Goal: Task Accomplishment & Management: Manage account settings

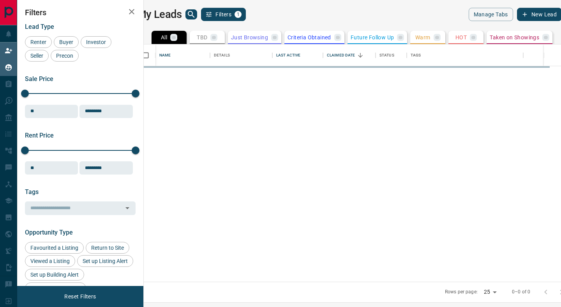
scroll to position [237, 414]
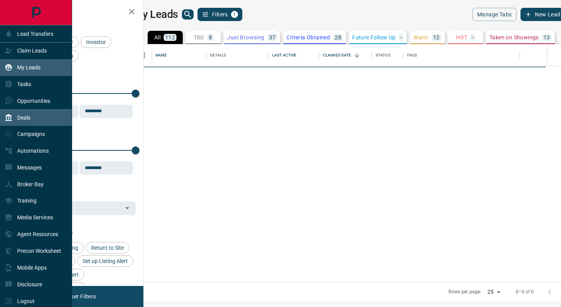
click at [27, 120] on p "Deals" at bounding box center [23, 118] width 13 height 6
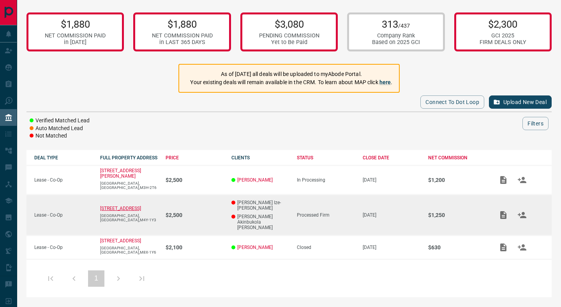
click at [122, 206] on p "[STREET_ADDRESS]" at bounding box center [120, 208] width 41 height 5
click at [132, 206] on p "[STREET_ADDRESS]" at bounding box center [120, 208] width 41 height 5
click at [215, 201] on td "$2,500" at bounding box center [191, 215] width 66 height 41
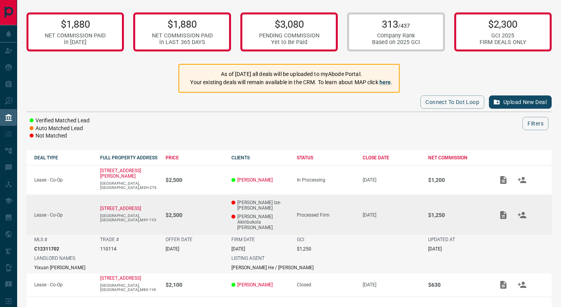
click at [497, 207] on button "Add / View Documents" at bounding box center [503, 215] width 19 height 19
click at [499, 210] on icon "Add / View Documents" at bounding box center [503, 214] width 9 height 9
click at [505, 207] on body "Lead Transfers Claim Leads My Leads Tasks Opportunities Deals Campaigns Automat…" at bounding box center [280, 171] width 561 height 342
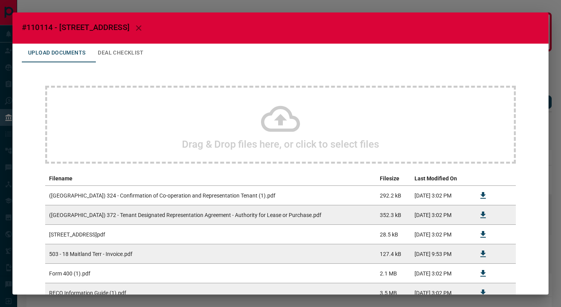
scroll to position [56, 0]
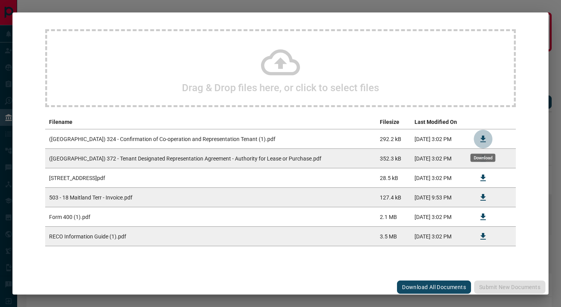
click at [482, 139] on icon "Download" at bounding box center [482, 138] width 9 height 9
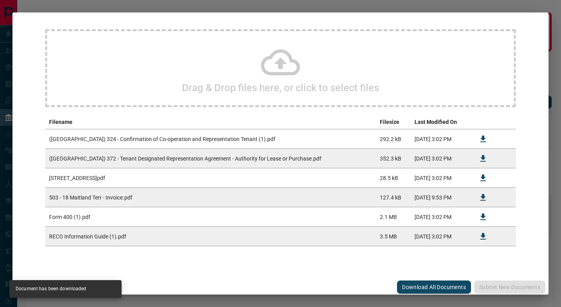
click at [540, 165] on div "Upload Documents Deal Checklist Drag & Drop files here, or click to select file…" at bounding box center [280, 132] width 536 height 290
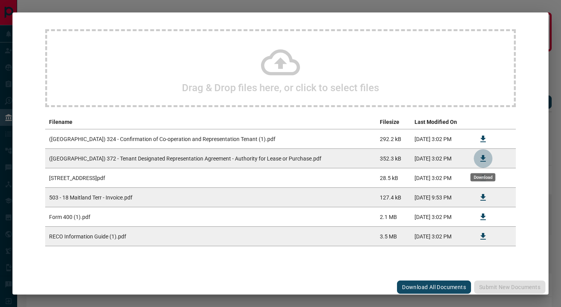
click at [480, 154] on icon "Download" at bounding box center [482, 158] width 9 height 9
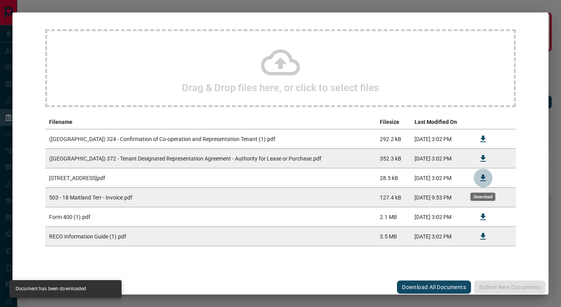
click at [482, 180] on icon "Download" at bounding box center [482, 178] width 5 height 7
click at [482, 222] on button "Download" at bounding box center [483, 217] width 19 height 19
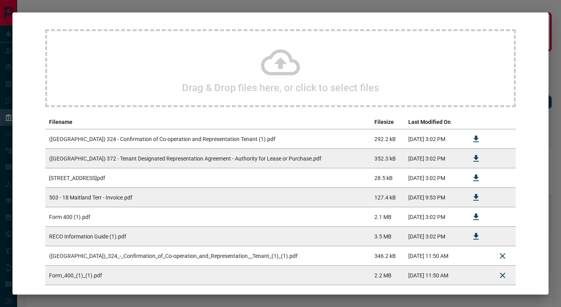
scroll to position [98, 0]
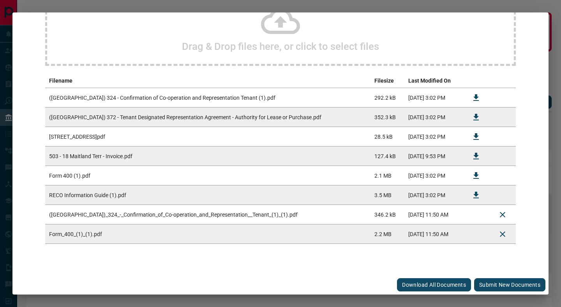
click at [326, 41] on h2 "Drag & Drop files here, or click to select files" at bounding box center [280, 47] width 197 height 12
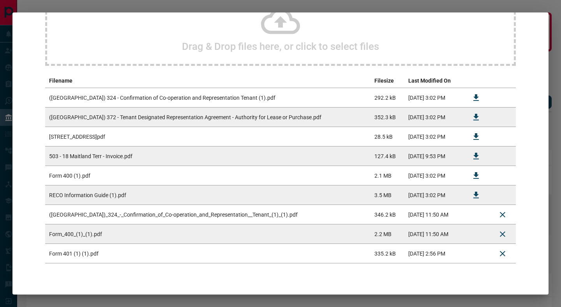
scroll to position [117, 0]
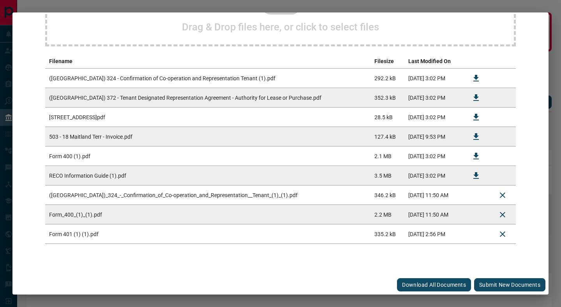
click at [497, 282] on button "Submit new documents" at bounding box center [509, 284] width 71 height 13
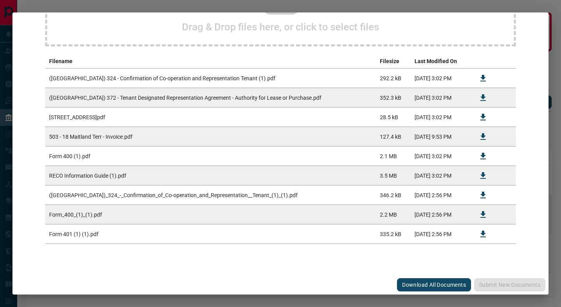
scroll to position [0, 0]
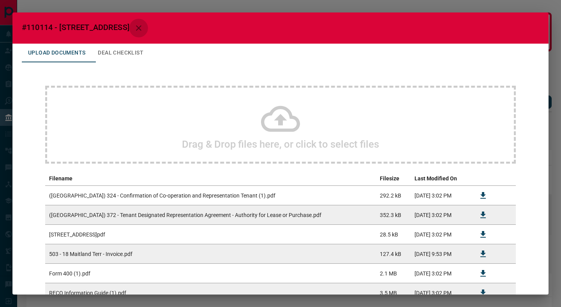
click at [143, 26] on icon "button" at bounding box center [138, 27] width 9 height 9
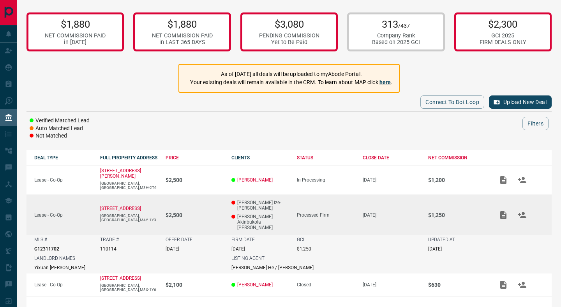
click at [281, 209] on td "[PERSON_NAME] Ize-[PERSON_NAME] Akinbukola [PERSON_NAME]" at bounding box center [257, 215] width 66 height 40
